Goal: Task Accomplishment & Management: Manage account settings

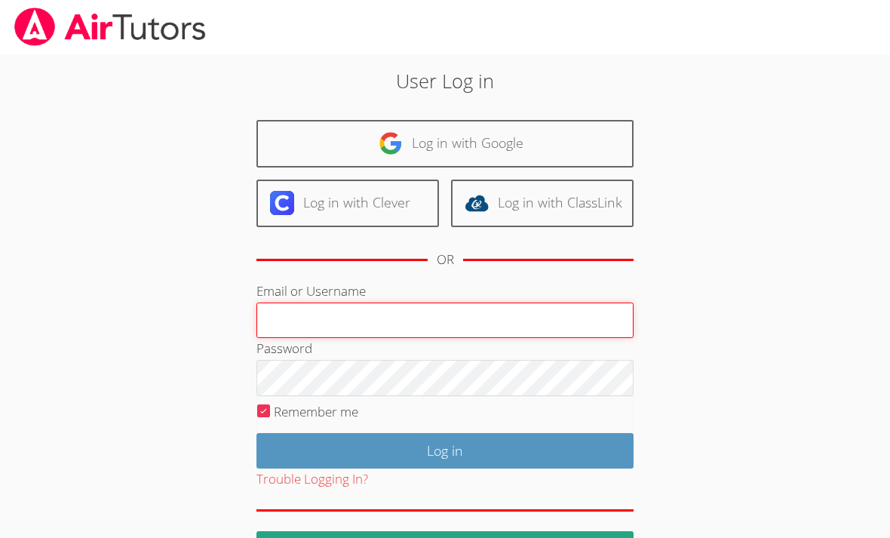
click at [292, 314] on input "Email or Username" at bounding box center [444, 320] width 377 height 36
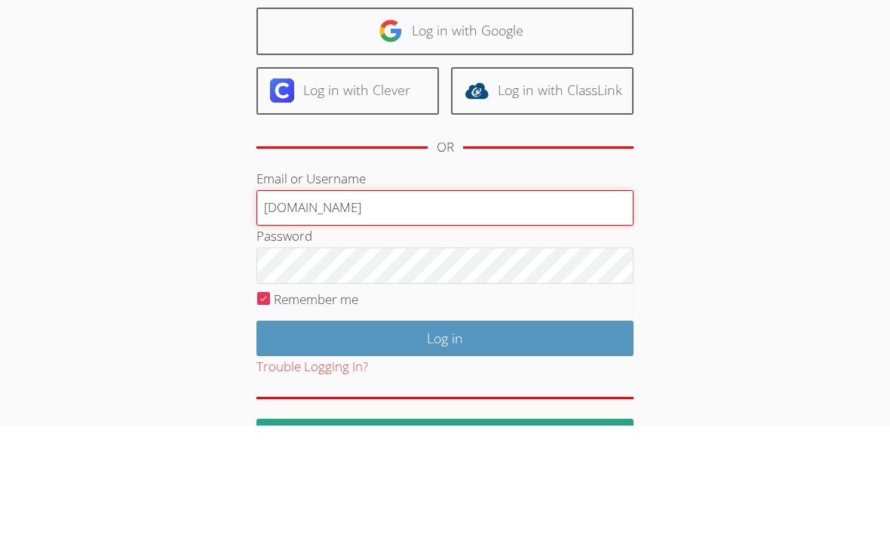
type input "[DOMAIN_NAME]"
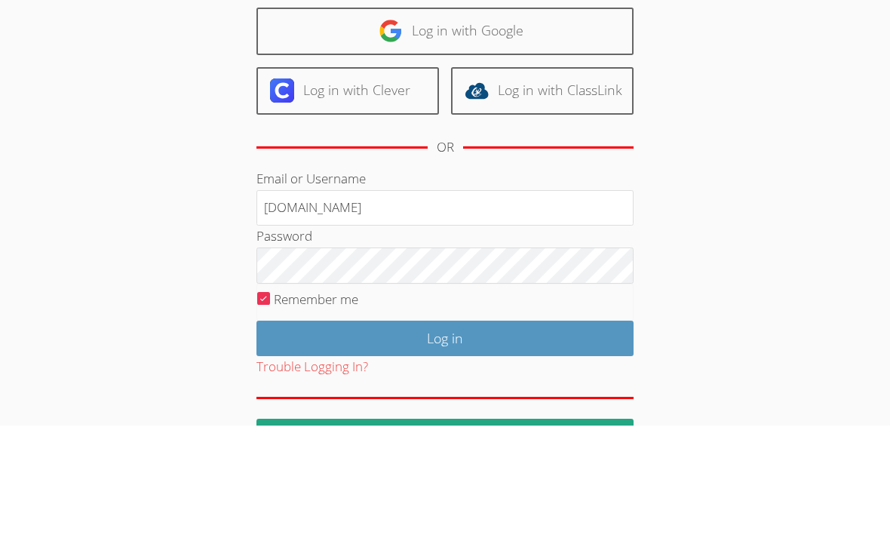
click at [719, 198] on div "User Log in Log in with Google Log in with Clever Log in with ClassLink OR Emai…" at bounding box center [445, 309] width 667 height 511
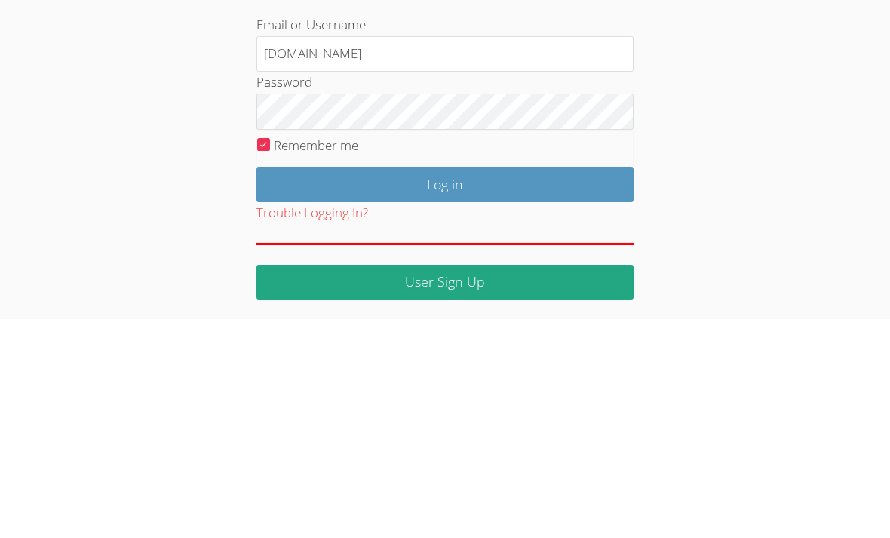
click at [532, 385] on input "Log in" at bounding box center [444, 402] width 377 height 35
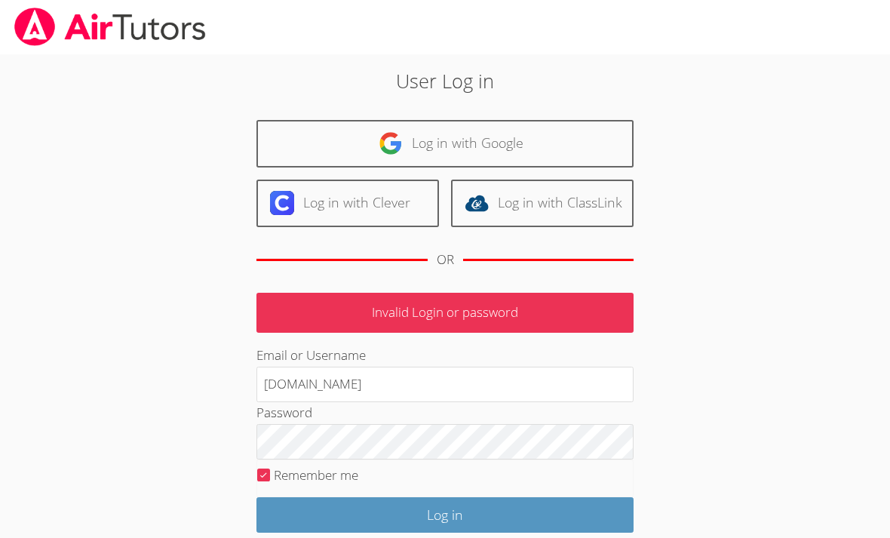
click at [503, 504] on input "Log in" at bounding box center [444, 514] width 377 height 35
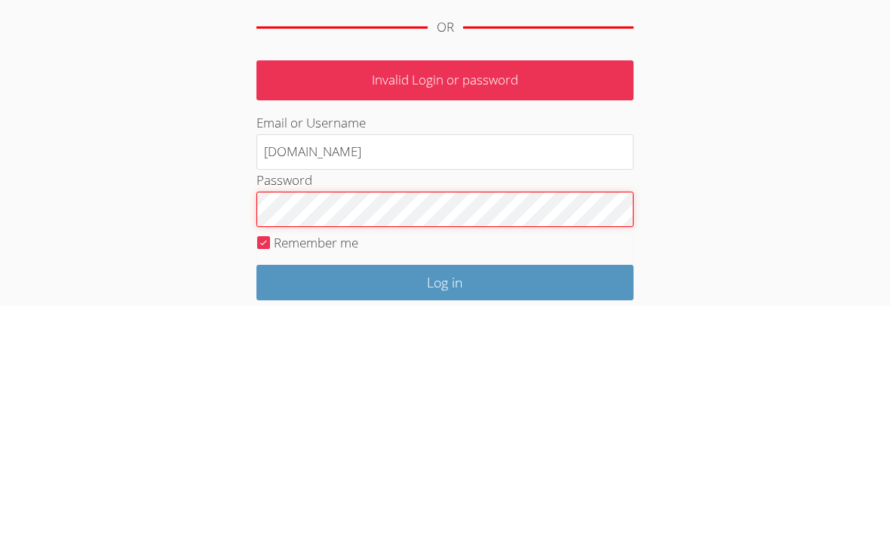
scroll to position [111, 0]
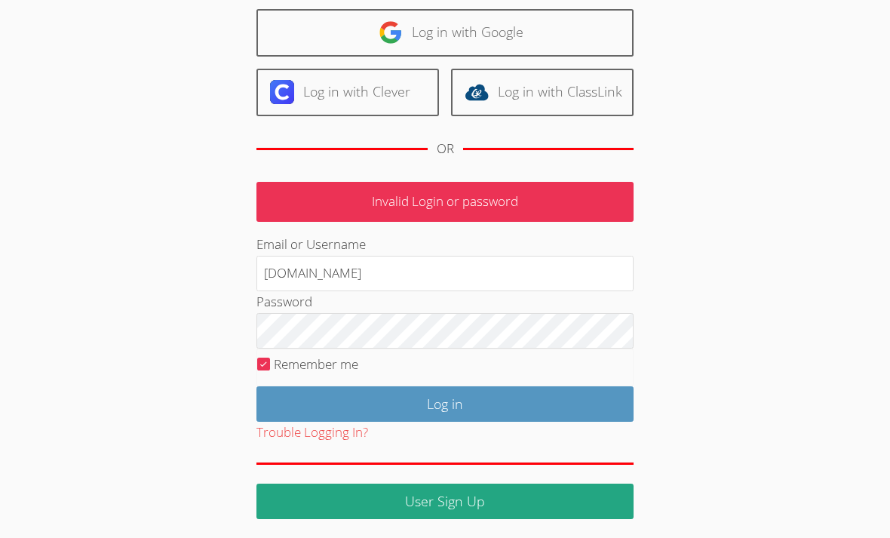
click at [692, 81] on div "User Log in Log in with Google Log in with Clever Log in with ClassLink OR Inva…" at bounding box center [445, 230] width 667 height 575
click at [477, 307] on div "Password" at bounding box center [444, 319] width 377 height 57
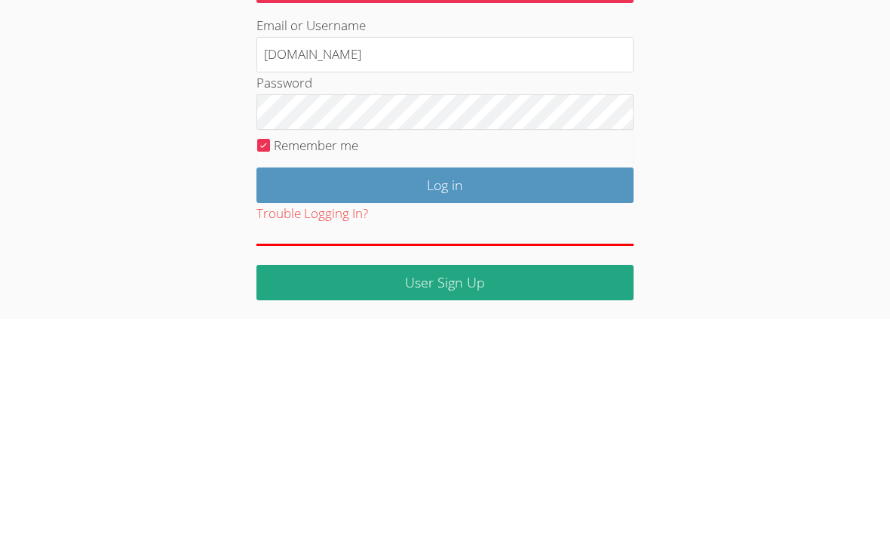
click at [566, 386] on input "Log in" at bounding box center [444, 403] width 377 height 35
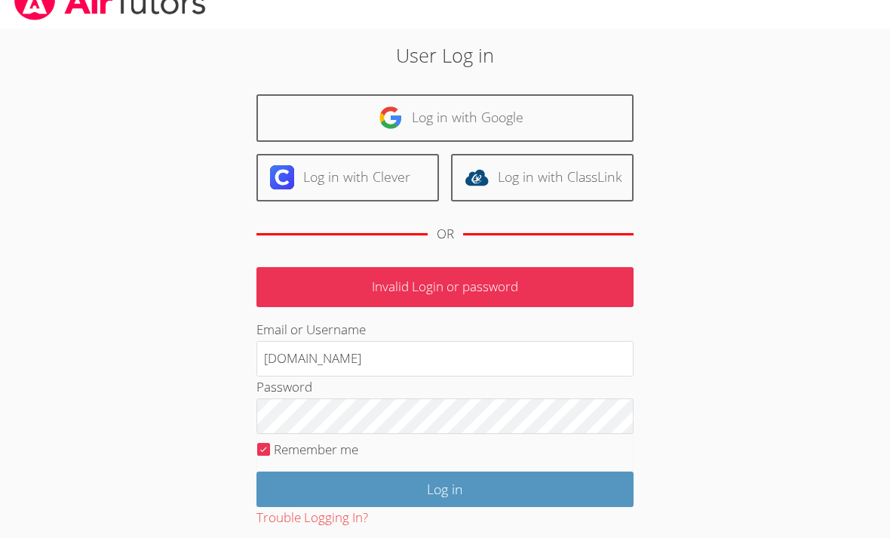
scroll to position [63, 0]
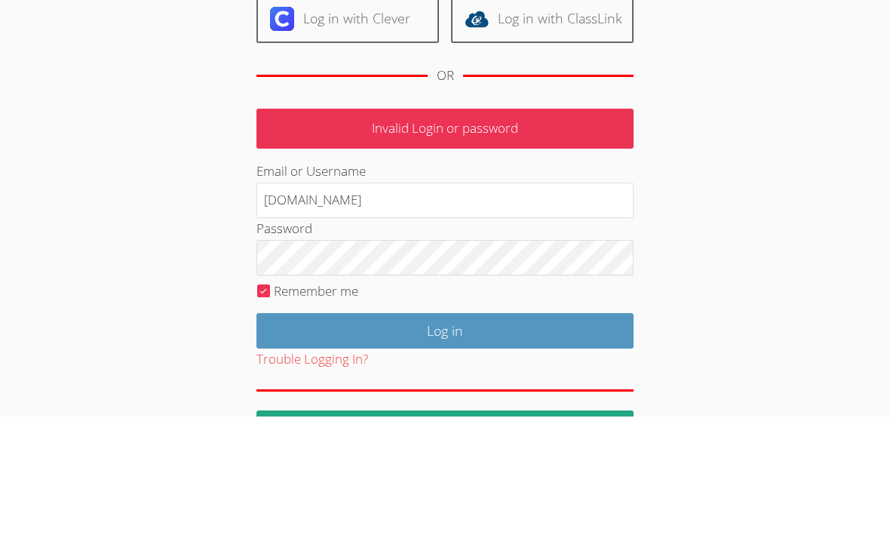
click at [680, 257] on div "User Log in Log in with Google Log in with Clever Log in with ClassLink OR Inva…" at bounding box center [444, 285] width 480 height 563
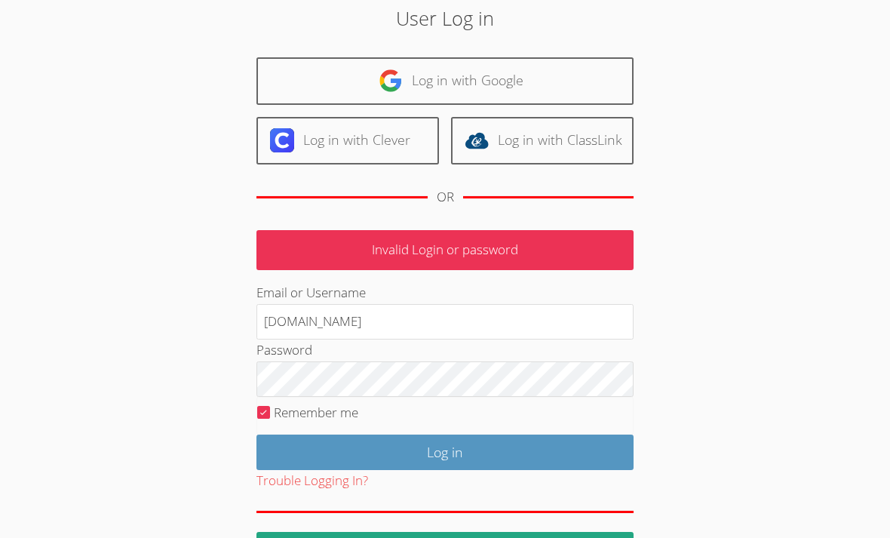
click at [600, 436] on input "Log in" at bounding box center [444, 451] width 377 height 35
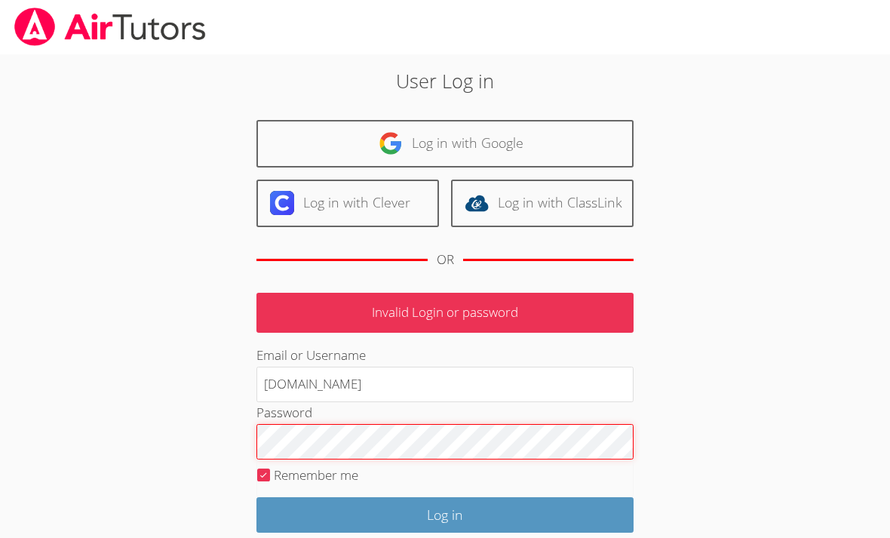
scroll to position [77, 0]
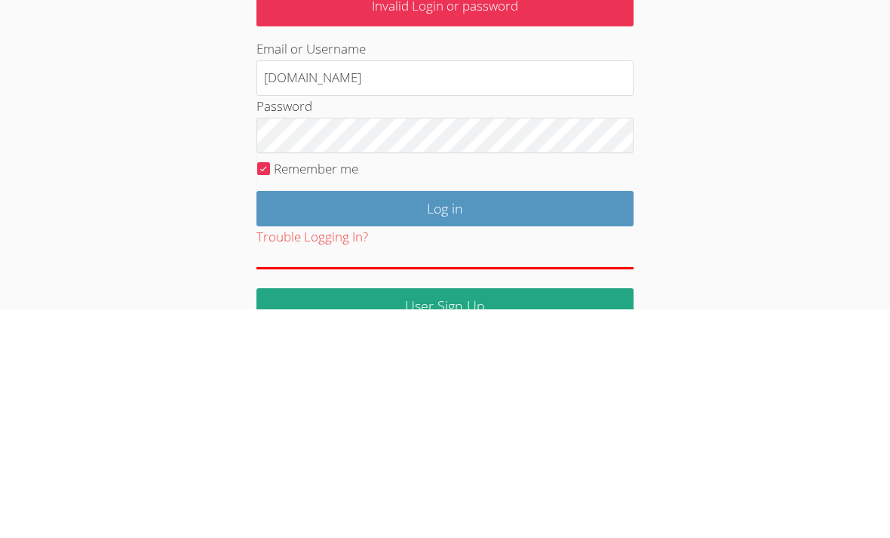
click at [445, 420] on input "Log in" at bounding box center [444, 437] width 377 height 35
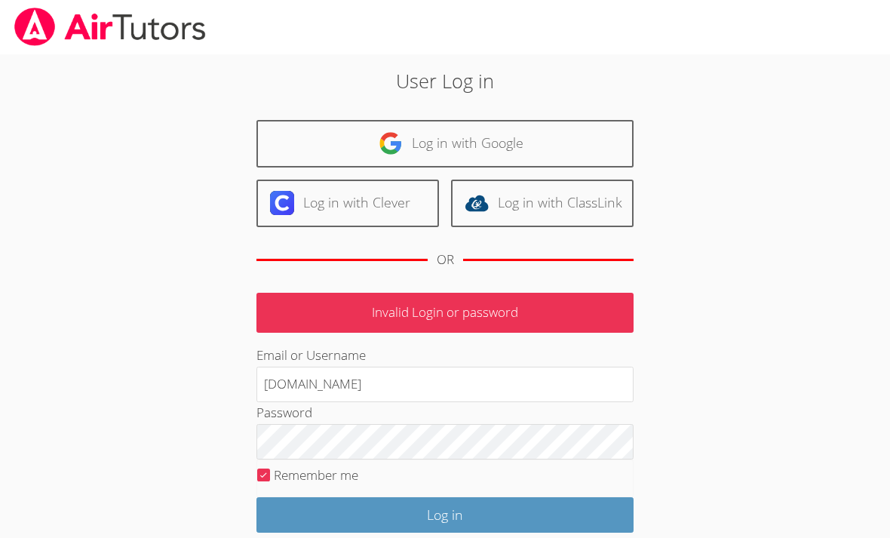
scroll to position [20, 0]
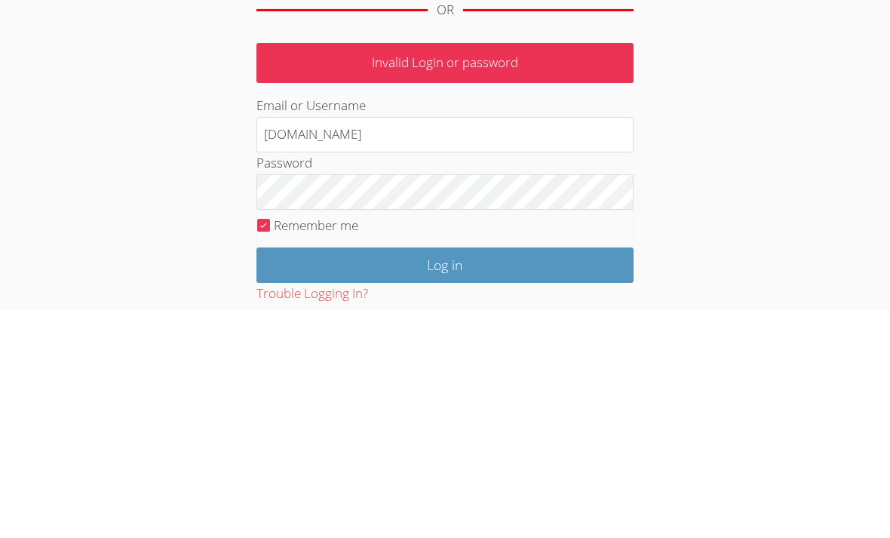
click at [534, 477] on input "Log in" at bounding box center [444, 494] width 377 height 35
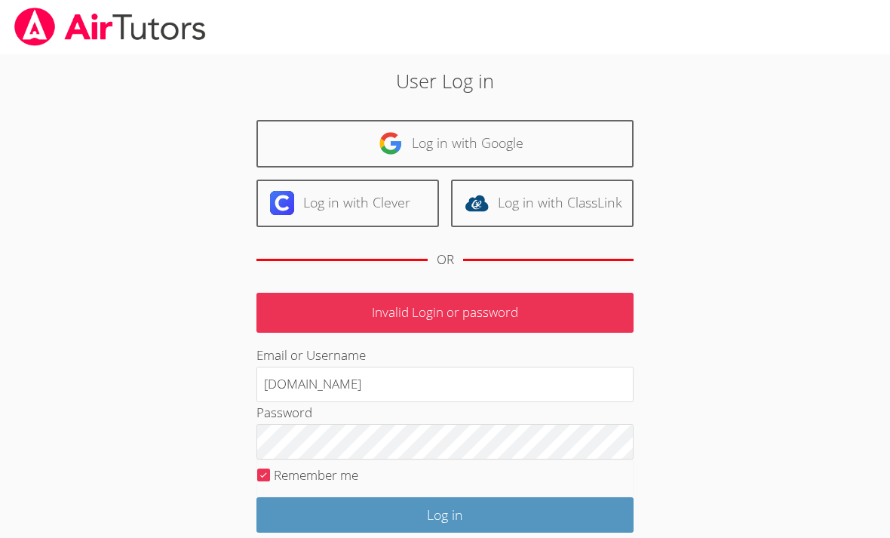
scroll to position [20, 0]
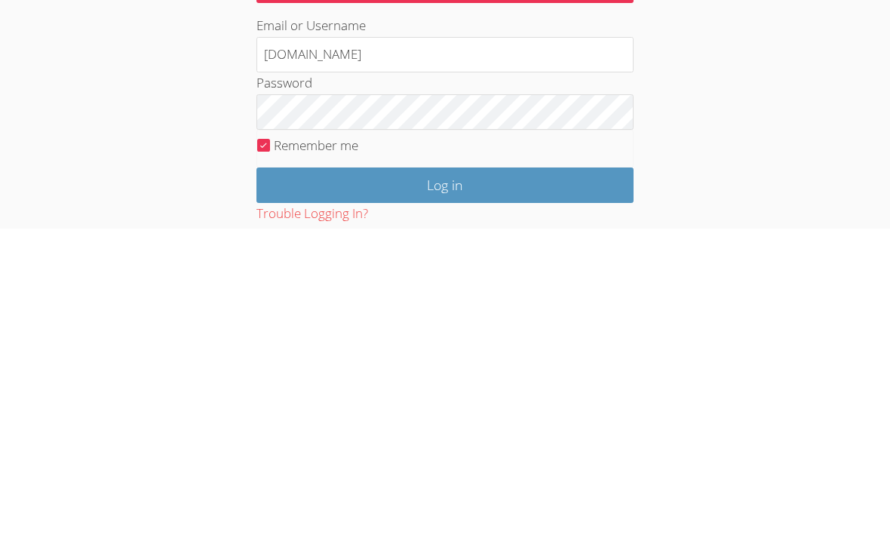
click at [529, 477] on input "Log in" at bounding box center [444, 494] width 377 height 35
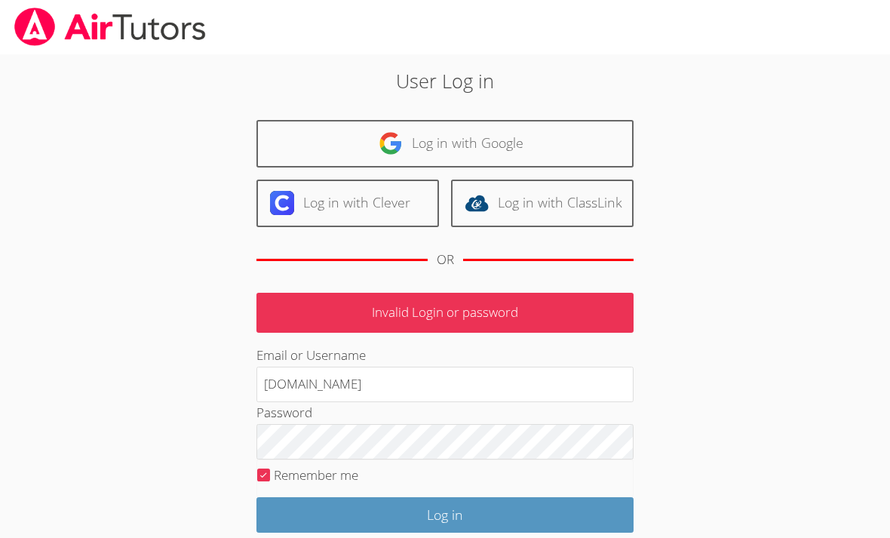
click at [363, 154] on link "Log in with Google" at bounding box center [444, 144] width 377 height 48
